Goal: Task Accomplishment & Management: Manage account settings

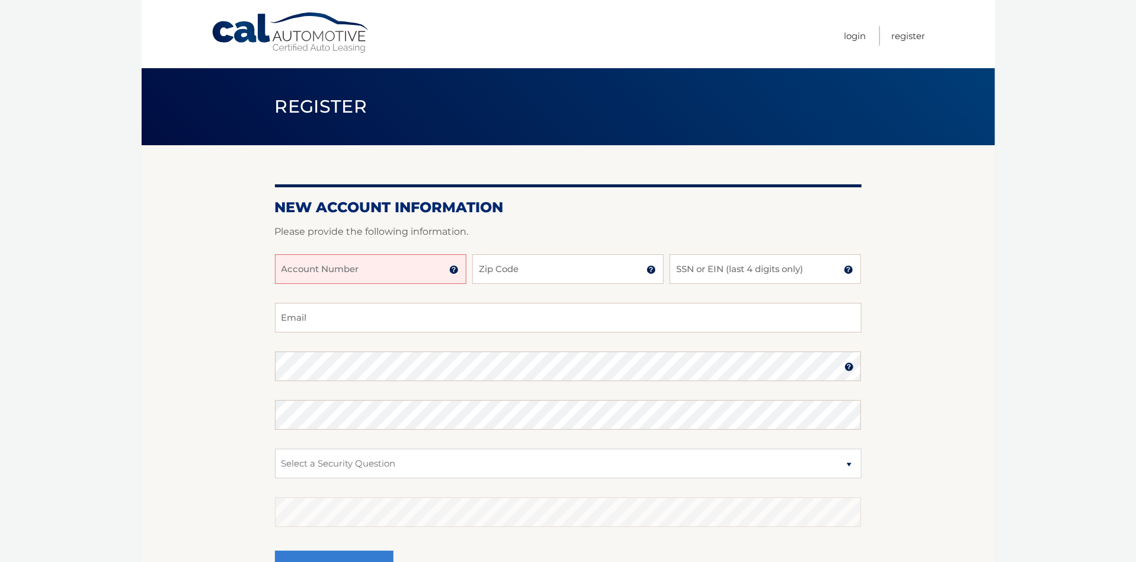
click at [378, 265] on input "Account Number" at bounding box center [370, 269] width 191 height 30
type input "44455978851"
click at [518, 275] on input "Zip Code" at bounding box center [567, 269] width 191 height 30
type input "07057"
click at [692, 270] on input "SSN or EIN (last 4 digits only)" at bounding box center [764, 269] width 191 height 30
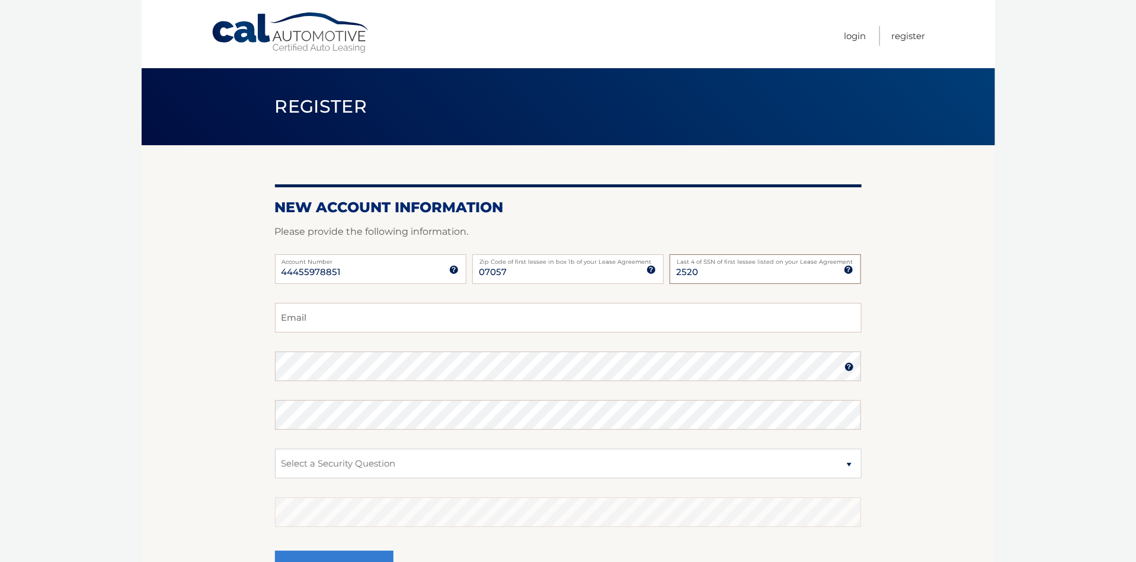
type input "2520"
click at [399, 323] on input "Email" at bounding box center [568, 318] width 586 height 30
type input "jerseyhomes@hotmail.com"
drag, startPoint x: 194, startPoint y: 352, endPoint x: 232, endPoint y: 377, distance: 45.0
click at [195, 352] on section "New Account Information Please provide the following information. 44455978851 A…" at bounding box center [568, 376] width 853 height 463
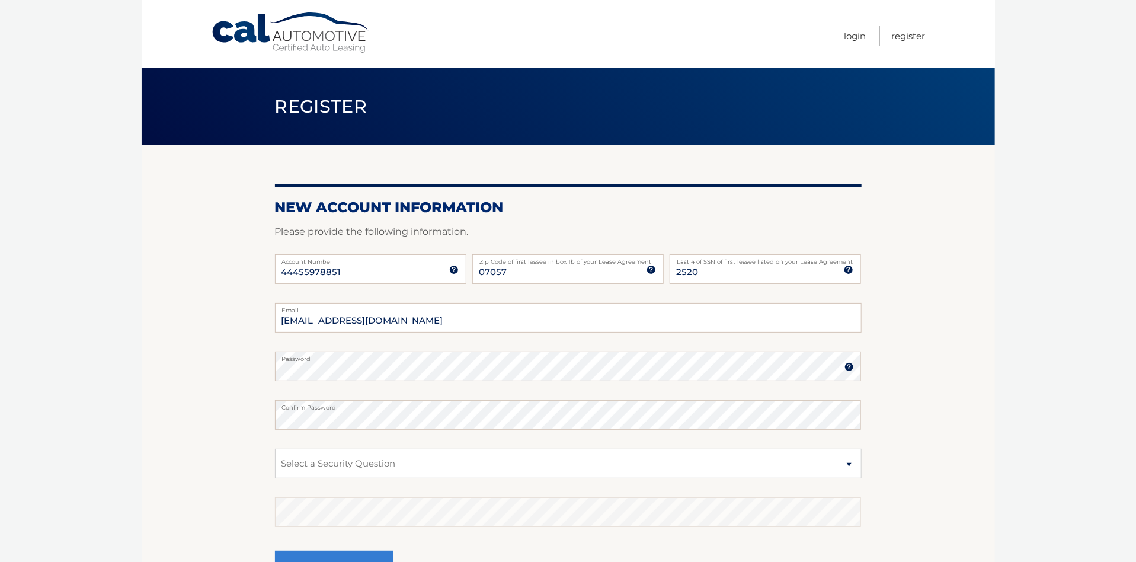
click at [1011, 544] on body "Cal Automotive Menu Login Register Register" at bounding box center [568, 281] width 1136 height 562
click at [470, 460] on select "Select a Security Question What was the name of your elementary school? What is…" at bounding box center [568, 463] width 586 height 30
select select "2"
click at [275, 448] on select "Select a Security Question What was the name of your elementary school? What is…" at bounding box center [568, 463] width 586 height 30
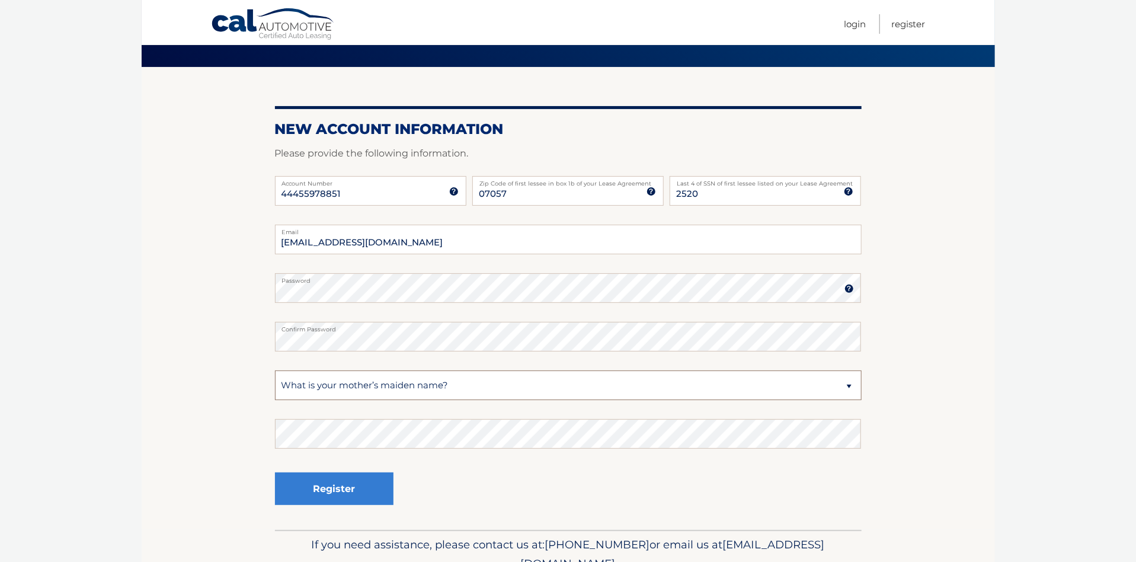
scroll to position [118, 0]
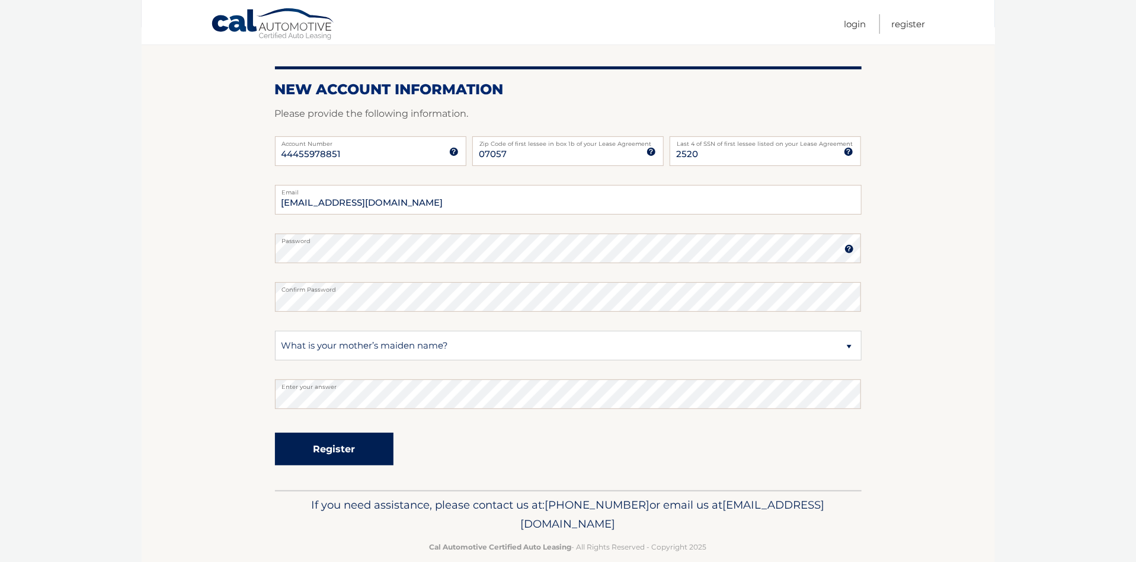
click at [355, 447] on button "Register" at bounding box center [334, 448] width 118 height 33
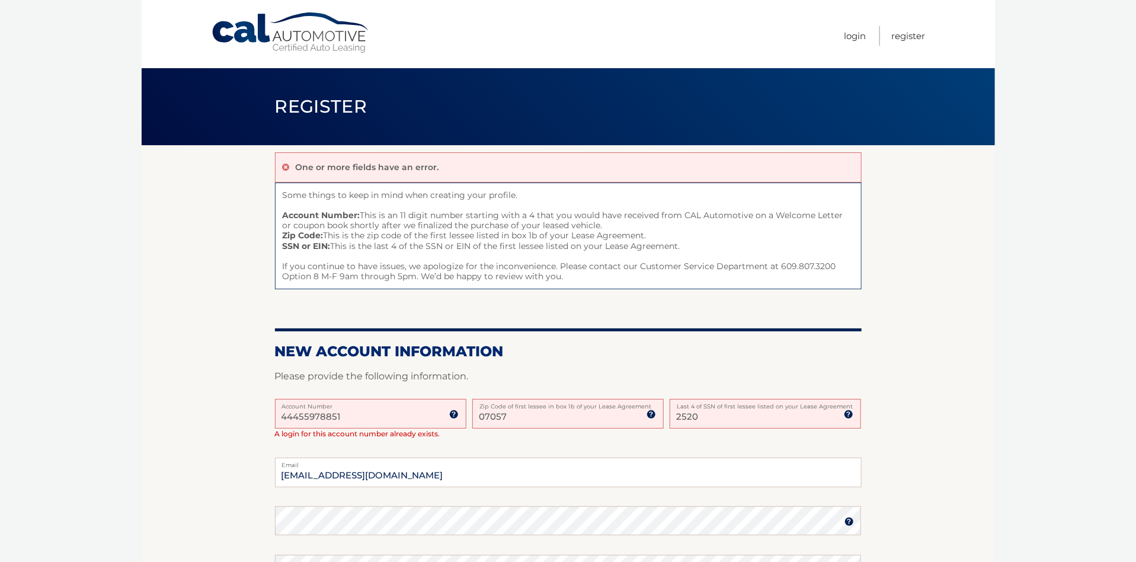
click at [870, 34] on ul "Login Register" at bounding box center [884, 34] width 81 height 68
click at [865, 34] on ul "Login Register" at bounding box center [884, 34] width 81 height 68
click at [846, 36] on link "Login" at bounding box center [855, 36] width 22 height 20
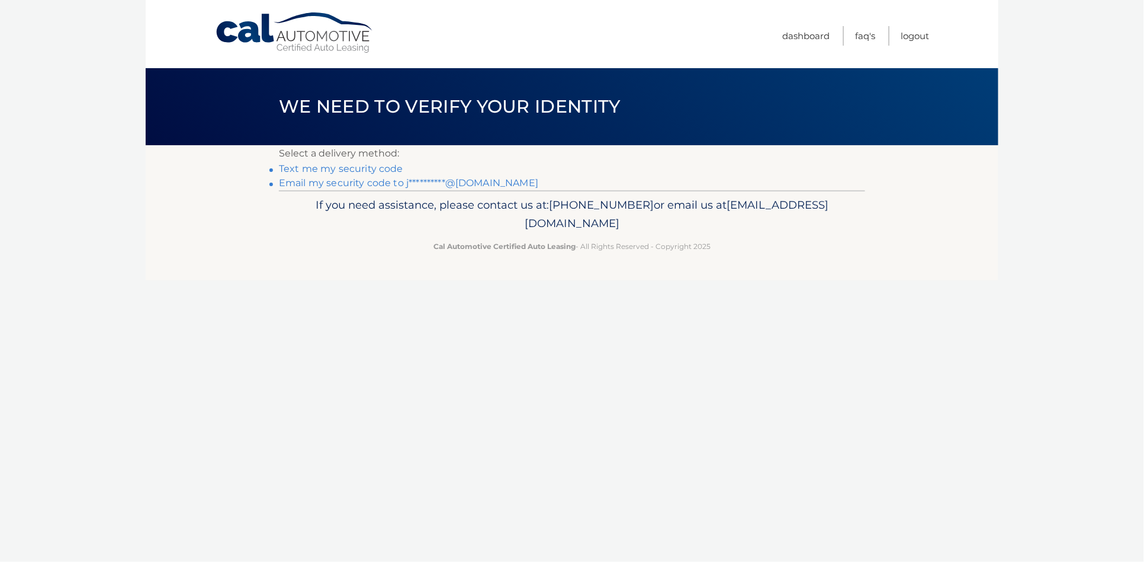
click at [336, 168] on link "Text me my security code" at bounding box center [341, 168] width 124 height 11
click at [324, 181] on link "**********" at bounding box center [408, 182] width 259 height 11
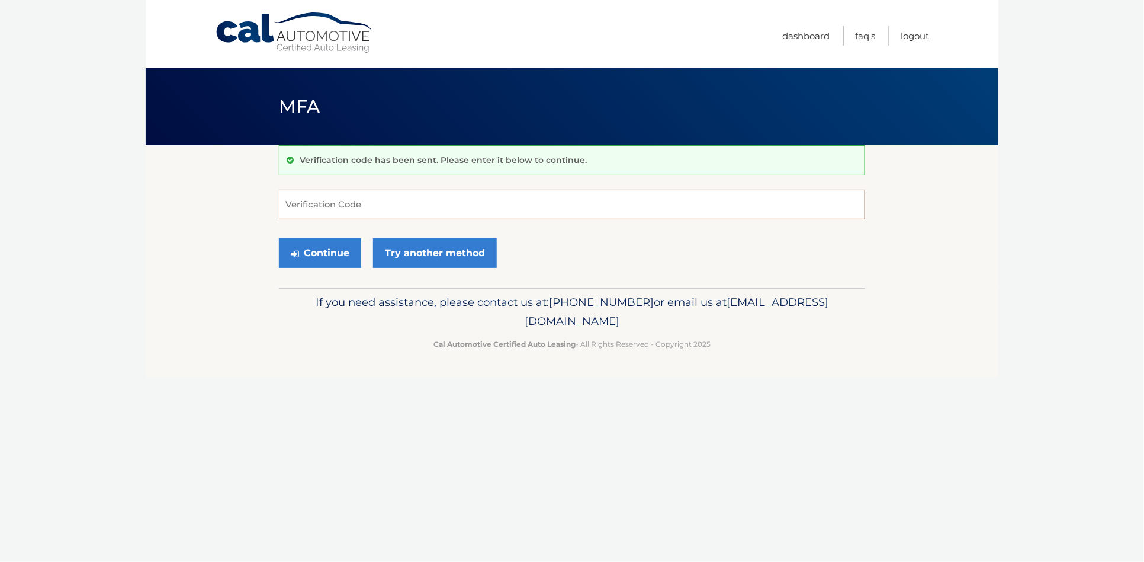
click at [426, 199] on input "Verification Code" at bounding box center [572, 205] width 586 height 30
paste input "923121"
click at [332, 248] on button "Continue" at bounding box center [320, 253] width 82 height 30
click at [381, 210] on input "923121" at bounding box center [572, 205] width 586 height 30
type input "923121"
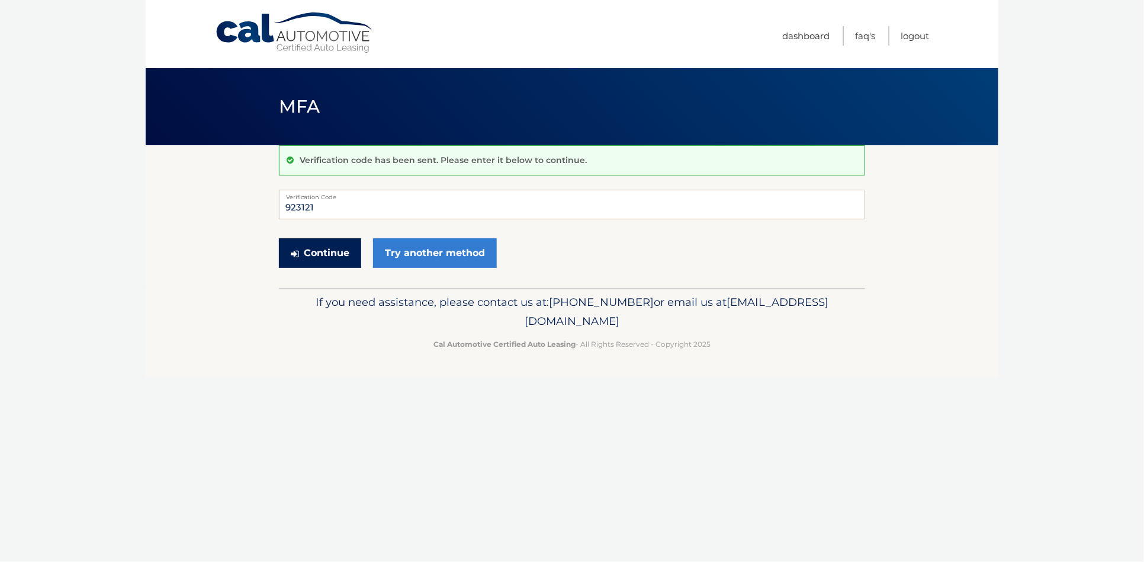
click at [310, 251] on button "Continue" at bounding box center [320, 253] width 82 height 30
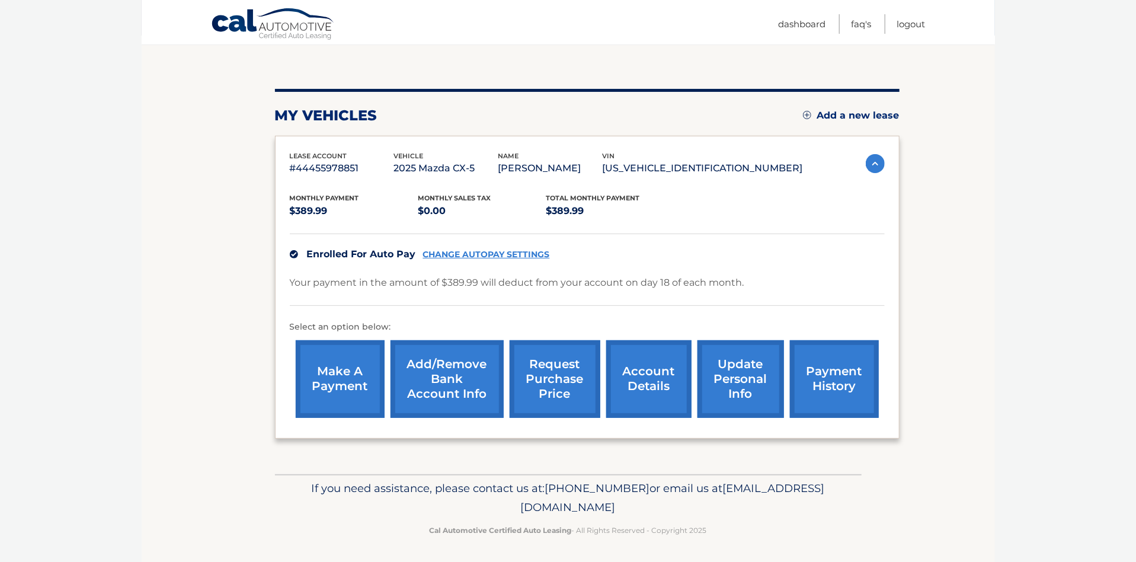
scroll to position [110, 0]
click at [647, 381] on link "account details" at bounding box center [648, 378] width 85 height 78
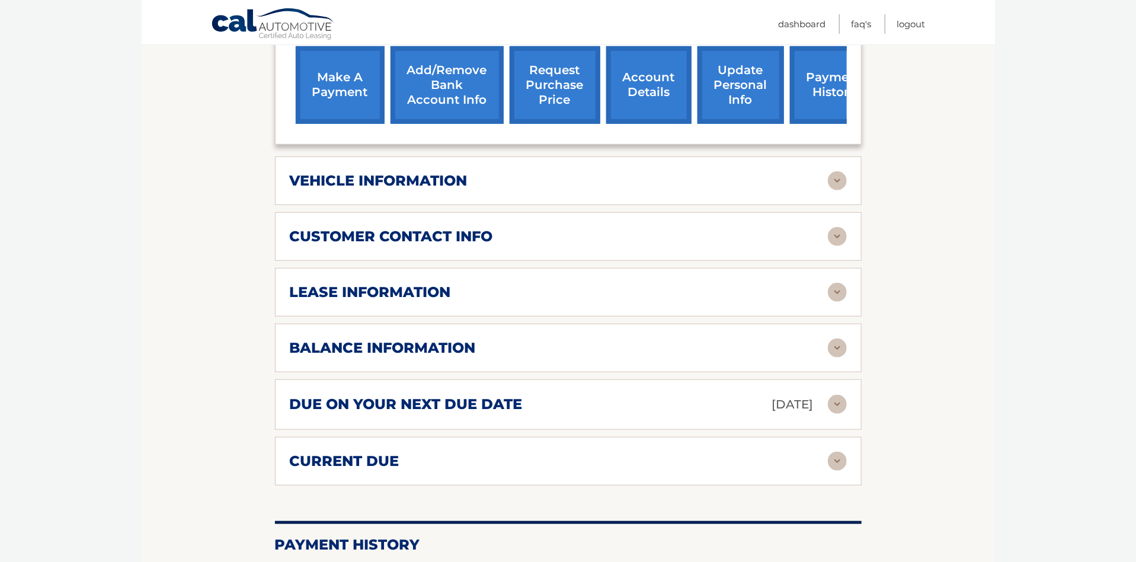
scroll to position [473, 0]
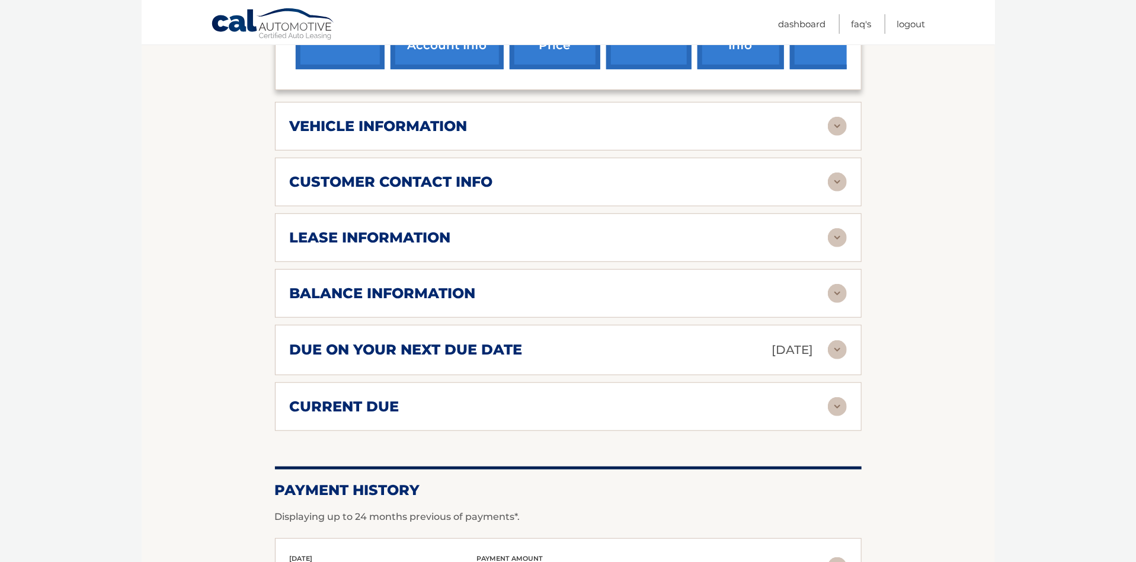
click at [442, 233] on h2 "lease information" at bounding box center [370, 238] width 161 height 18
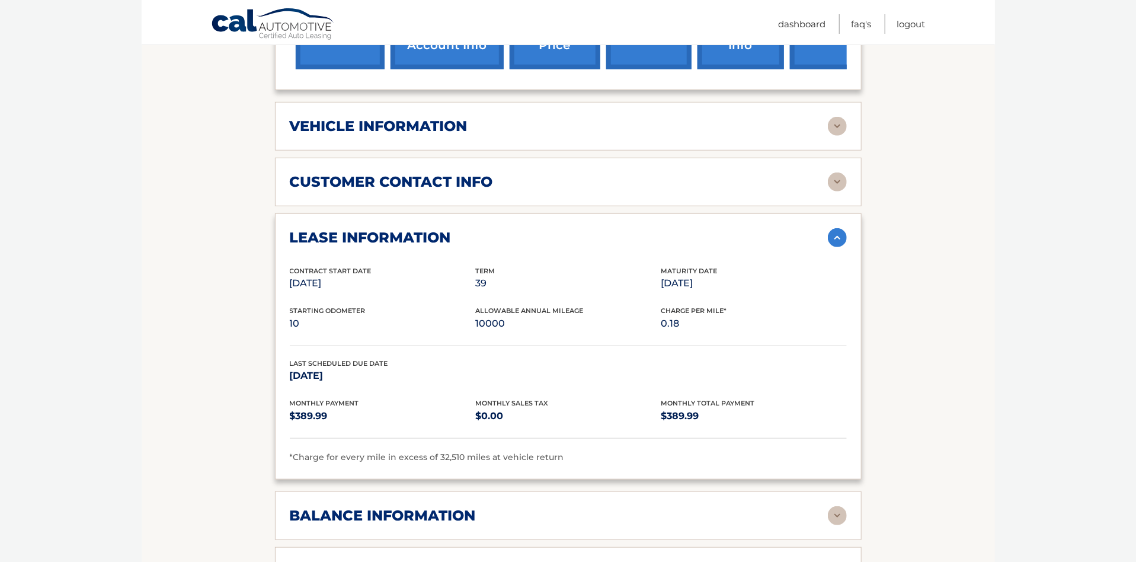
click at [443, 174] on h2 "customer contact info" at bounding box center [391, 182] width 203 height 18
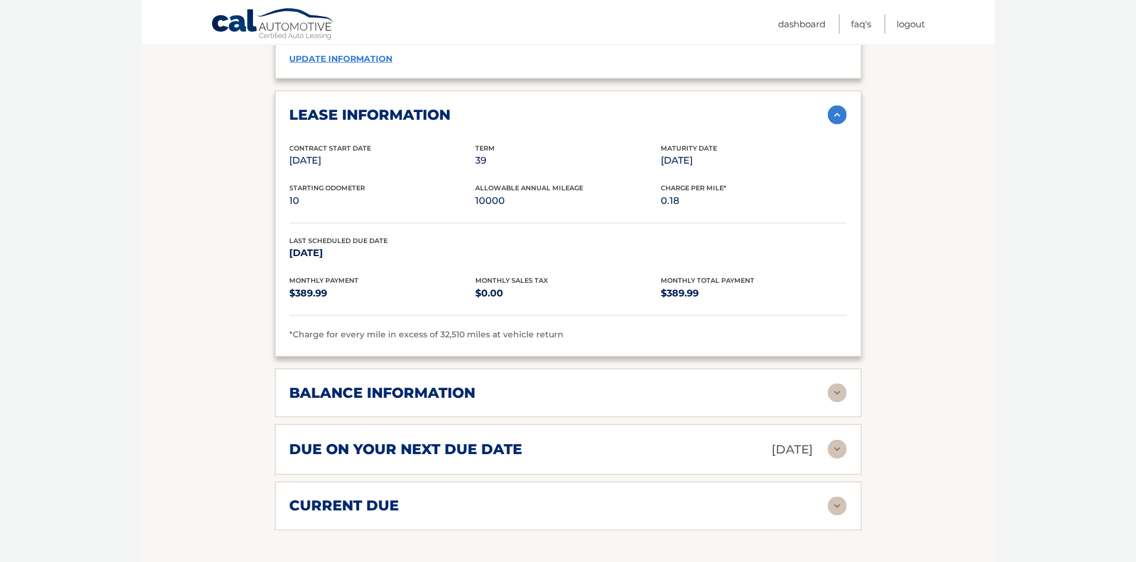
scroll to position [889, 0]
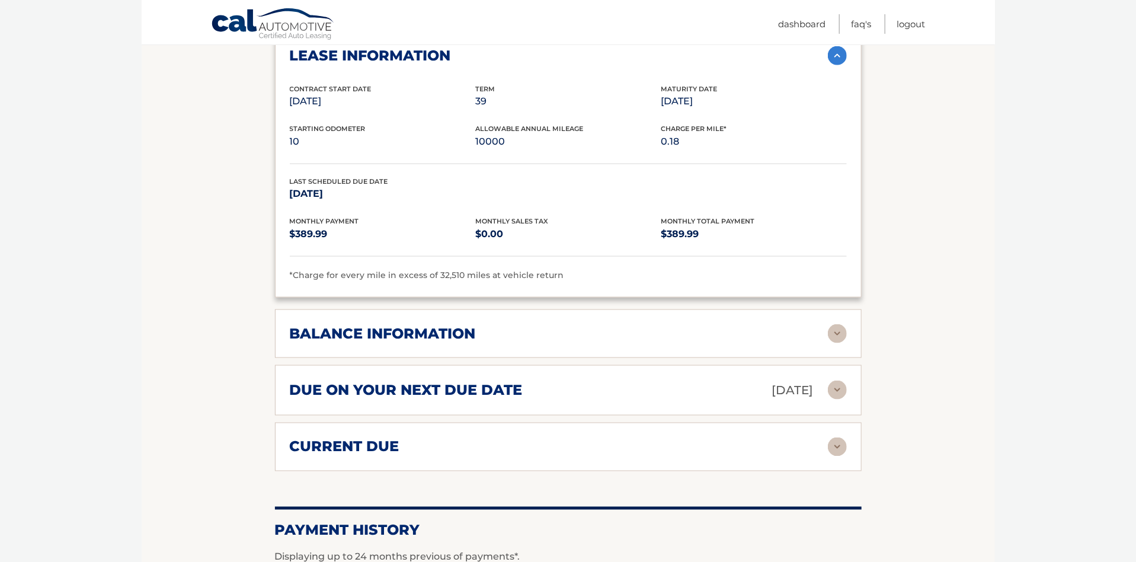
click at [566, 331] on div "balance information" at bounding box center [559, 334] width 538 height 18
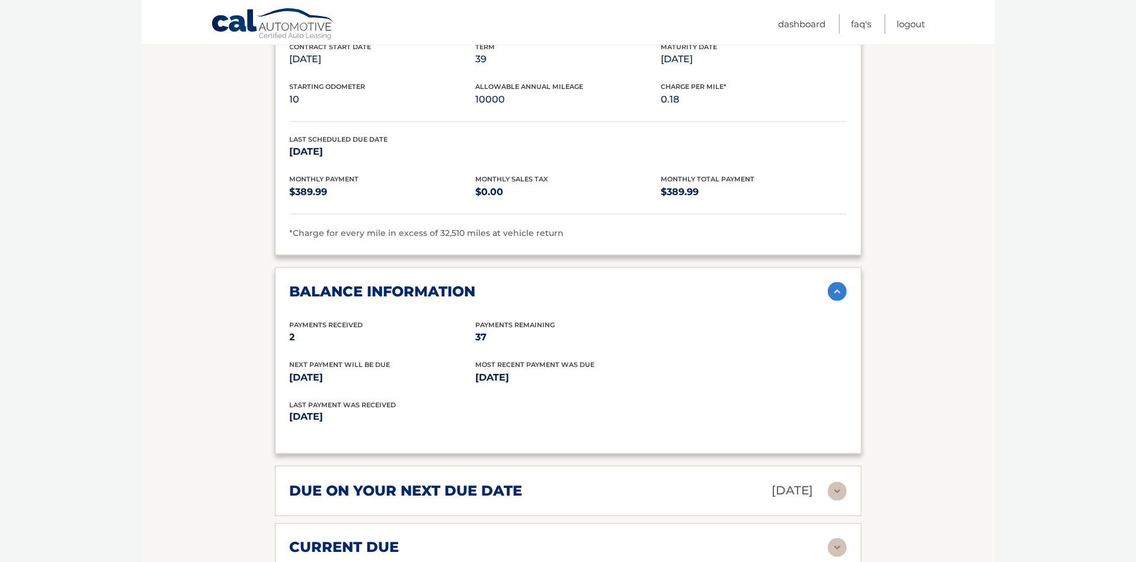
scroll to position [1006, 0]
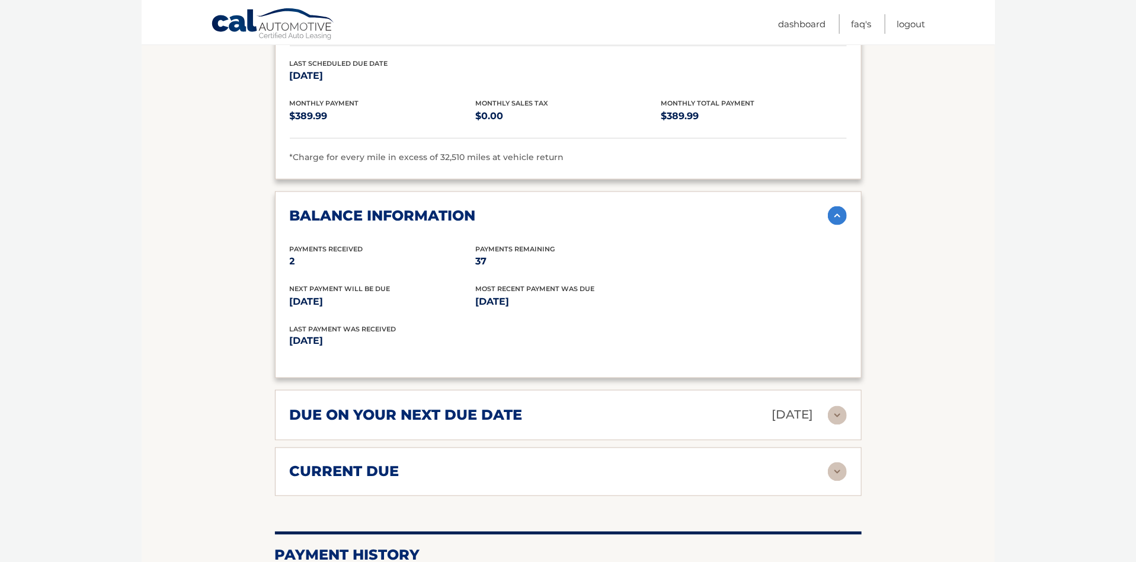
click at [459, 464] on div "current due" at bounding box center [559, 472] width 538 height 18
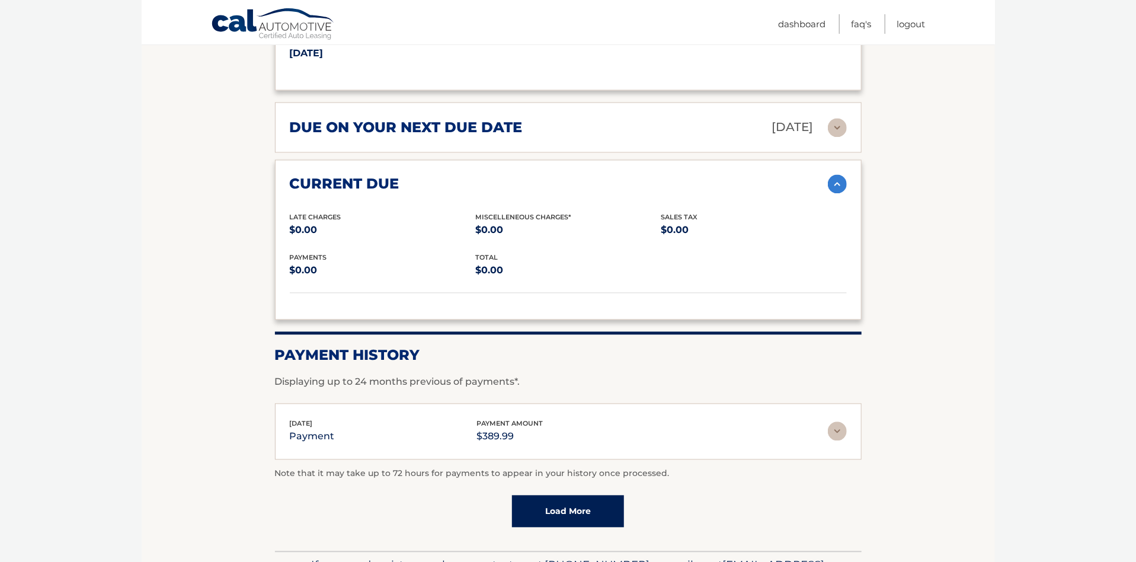
scroll to position [1369, 0]
